Goal: Transaction & Acquisition: Purchase product/service

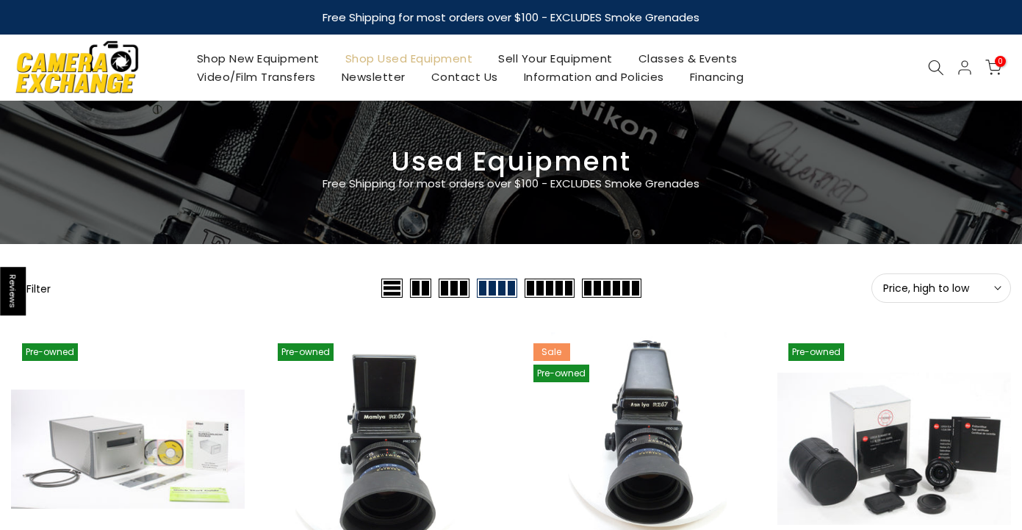
type input "**********"
click at [975, 289] on span "Price, high to low" at bounding box center [941, 287] width 116 height 13
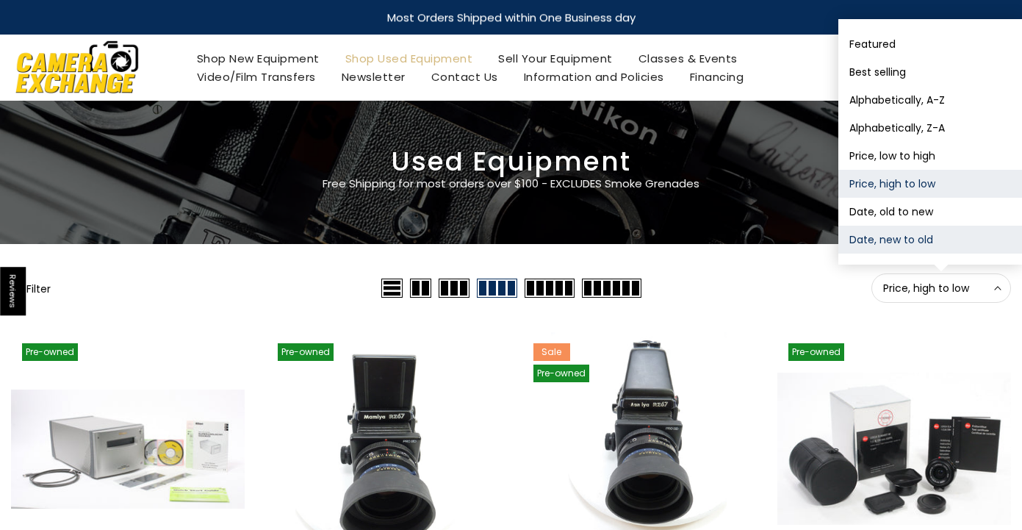
click at [891, 246] on button "Date, new to old" at bounding box center [931, 240] width 184 height 28
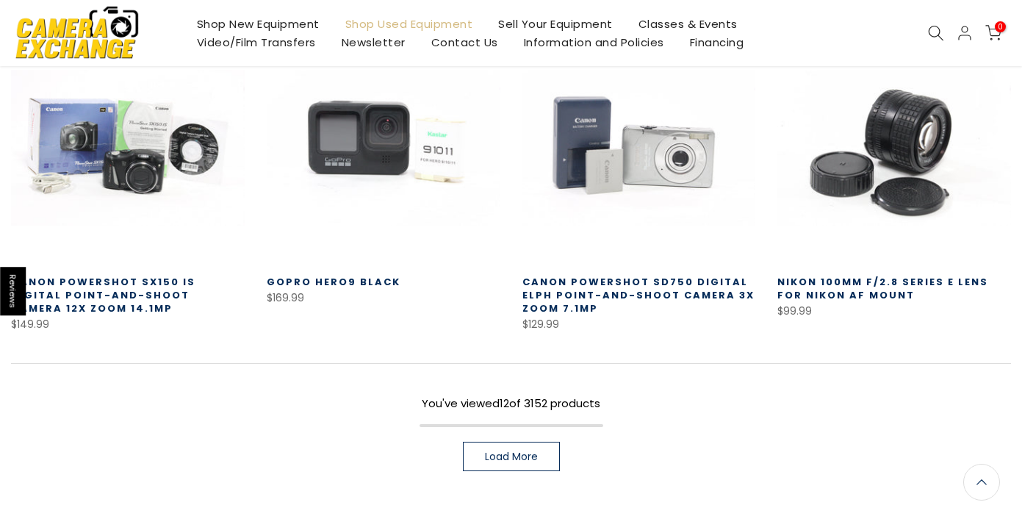
scroll to position [931, 0]
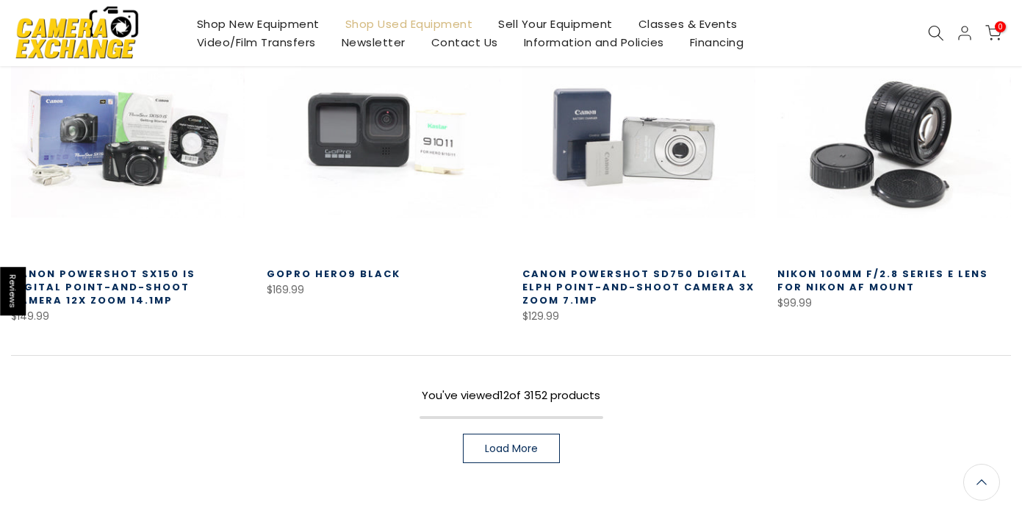
click at [516, 439] on link "Load More" at bounding box center [511, 448] width 97 height 29
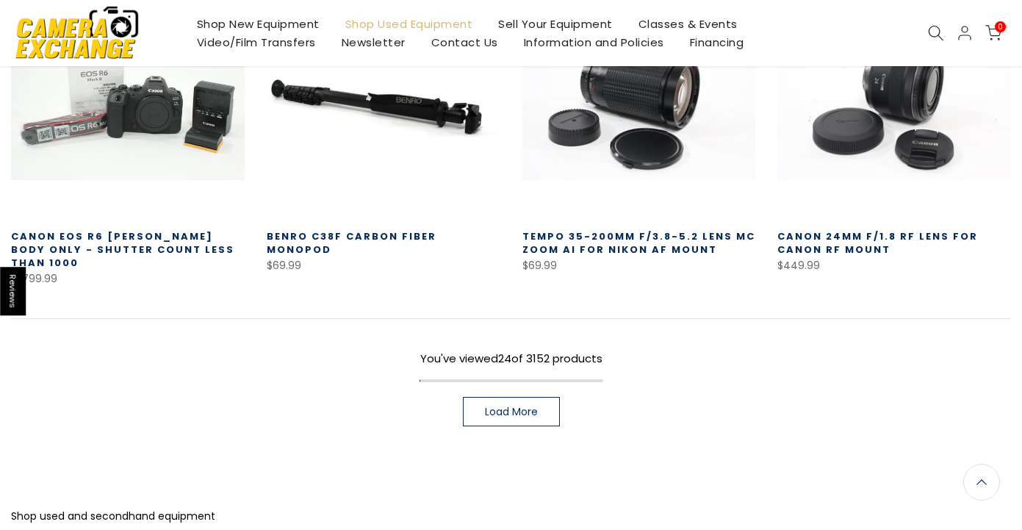
scroll to position [1931, 0]
click at [481, 396] on link "Load More" at bounding box center [511, 410] width 97 height 29
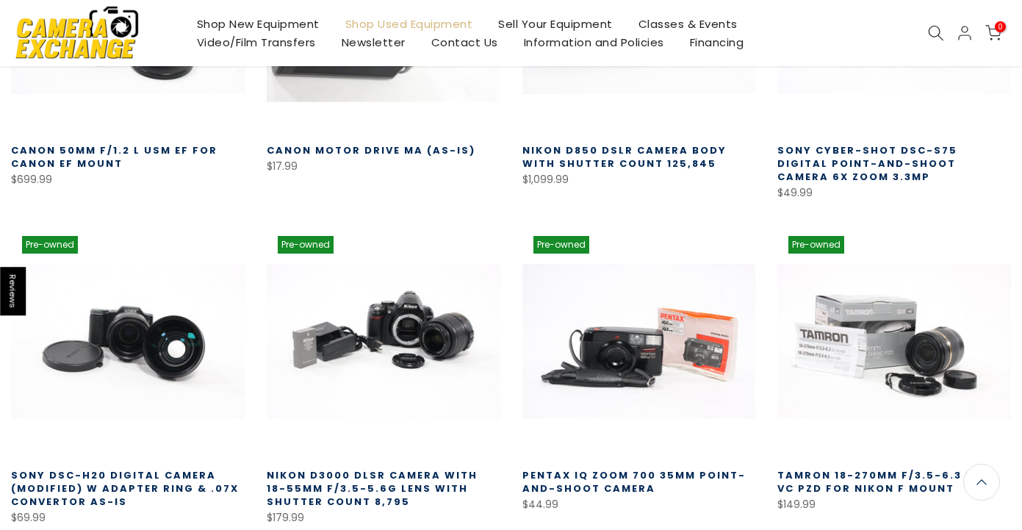
scroll to position [2339, 0]
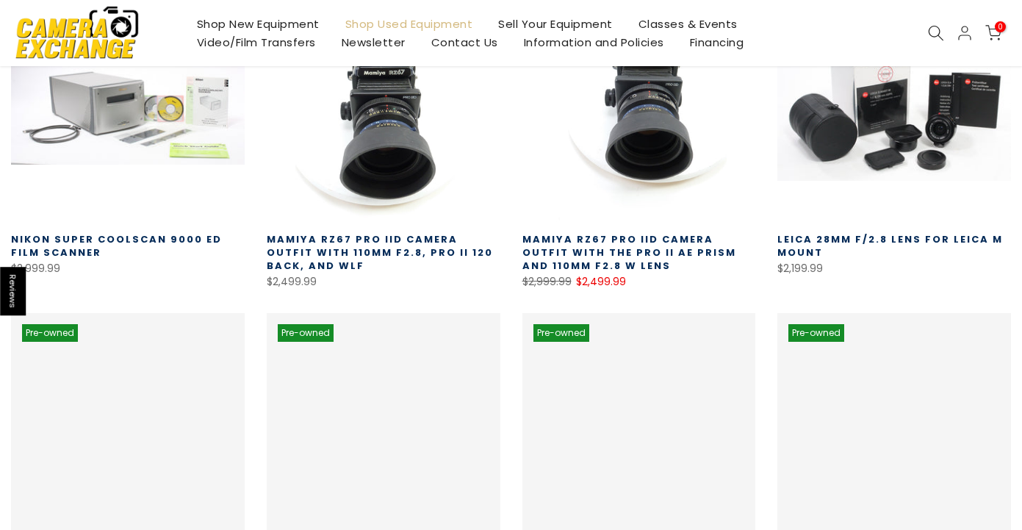
scroll to position [560, 0]
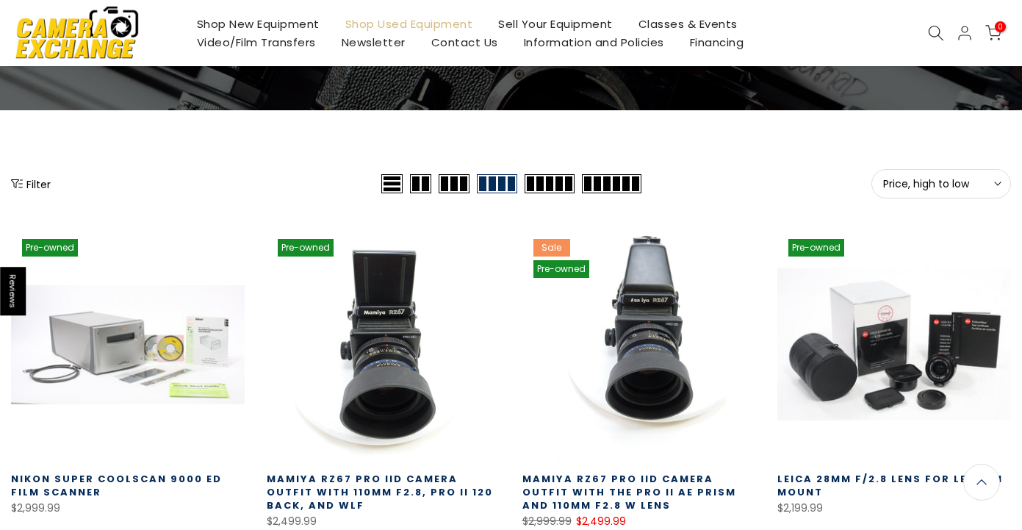
scroll to position [134, 0]
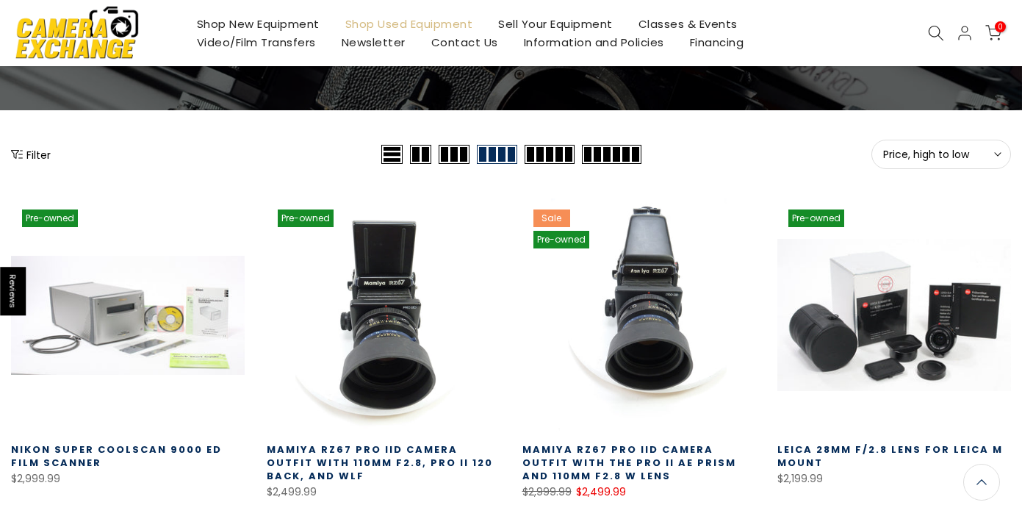
type input "**********"
click at [964, 146] on button "Price, high to low Sort" at bounding box center [942, 154] width 140 height 29
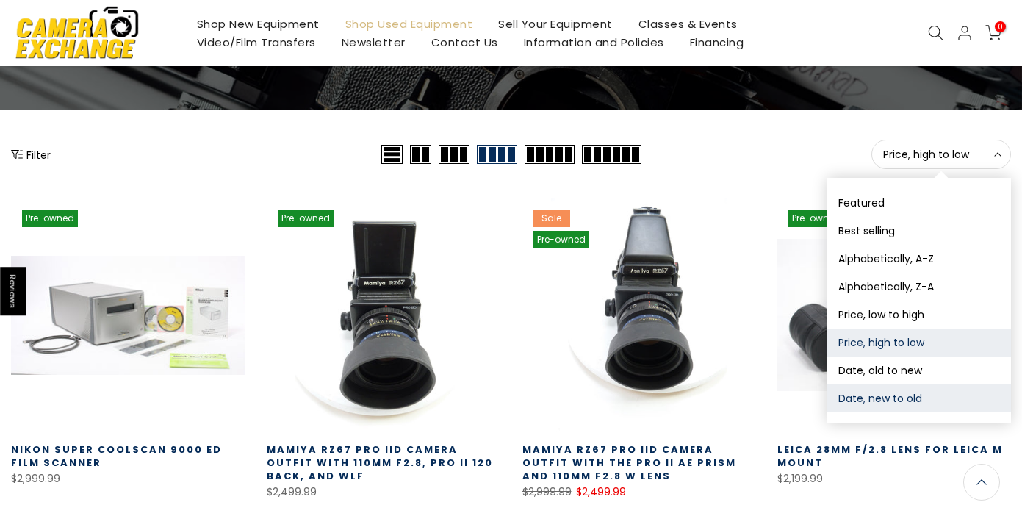
click at [867, 406] on button "Date, new to old" at bounding box center [920, 398] width 184 height 28
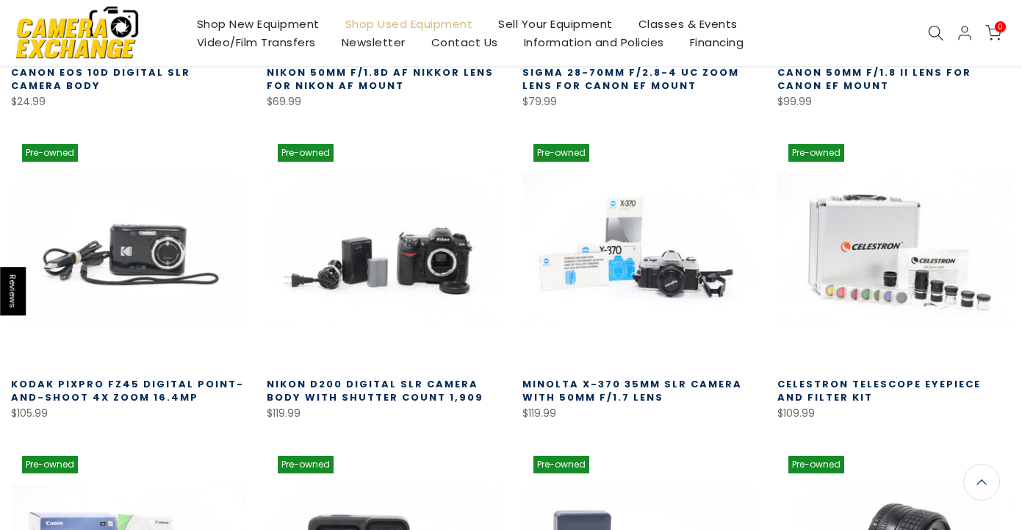
scroll to position [512, 0]
